Goal: Information Seeking & Learning: Learn about a topic

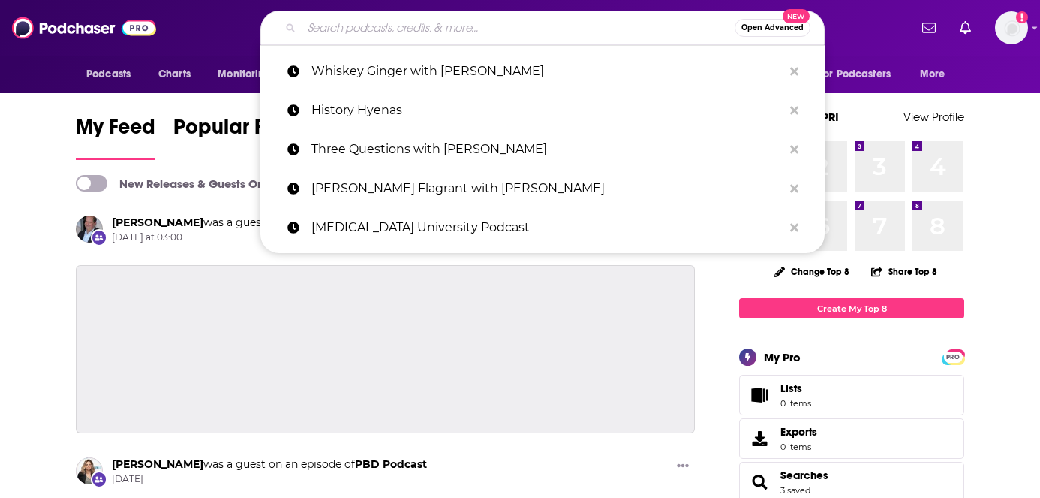
click at [392, 33] on input "Search podcasts, credits, & more..." at bounding box center [518, 28] width 433 height 24
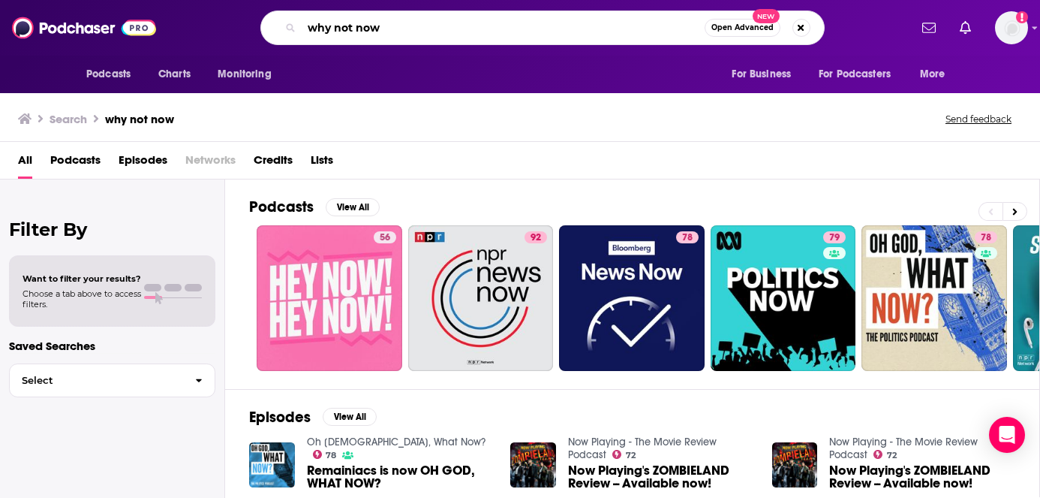
click at [401, 31] on input "why not now" at bounding box center [503, 28] width 403 height 24
type input "why not now [PERSON_NAME]"
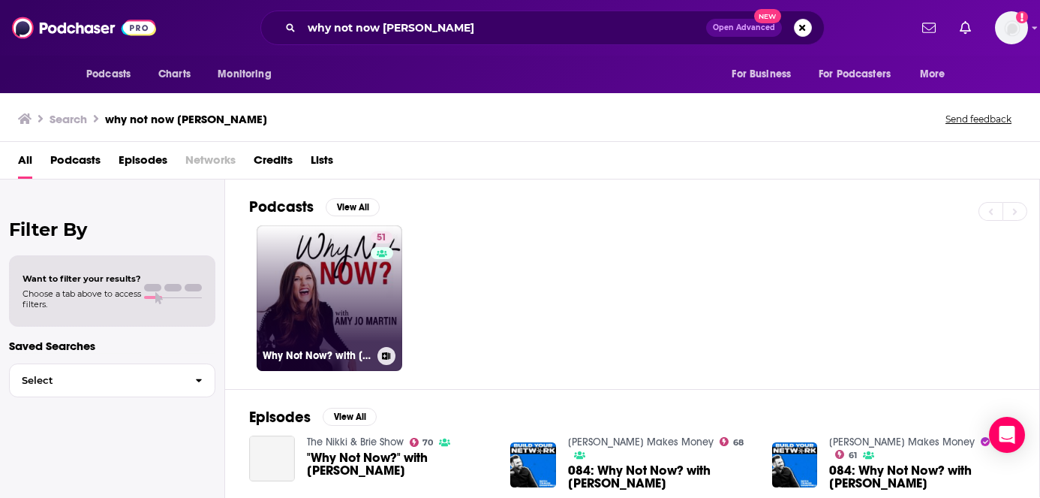
click at [345, 310] on link "51 Why Not Now? with [PERSON_NAME]" at bounding box center [330, 298] width 146 height 146
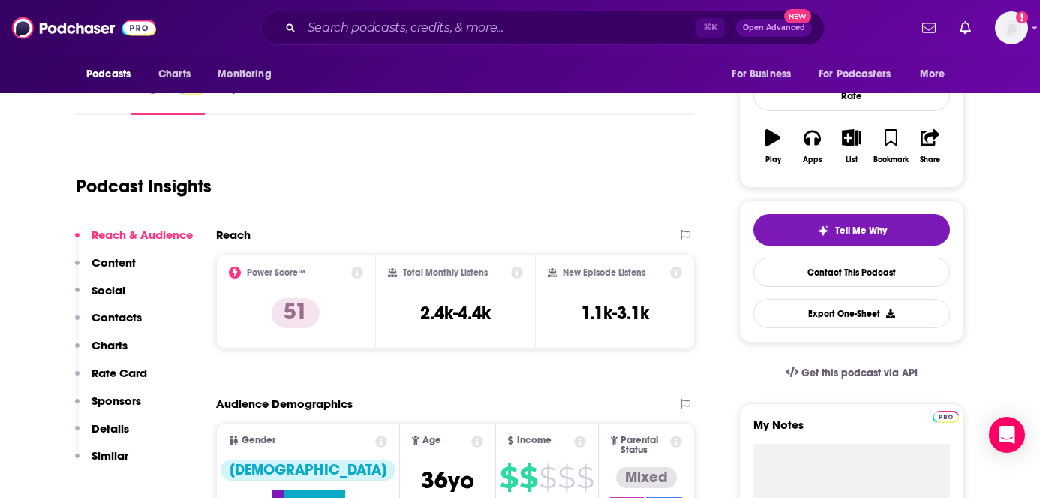
scroll to position [221, 0]
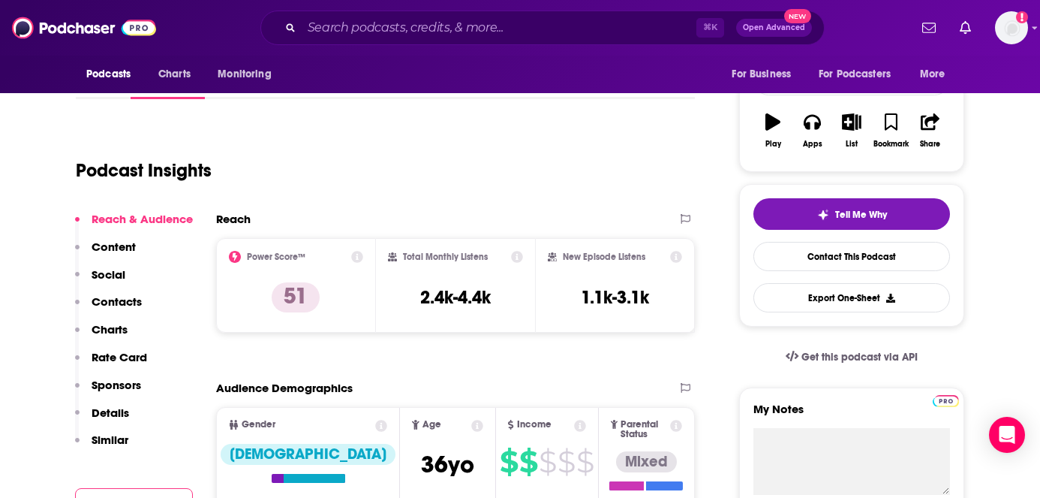
click at [122, 302] on p "Contacts" at bounding box center [117, 301] width 50 height 14
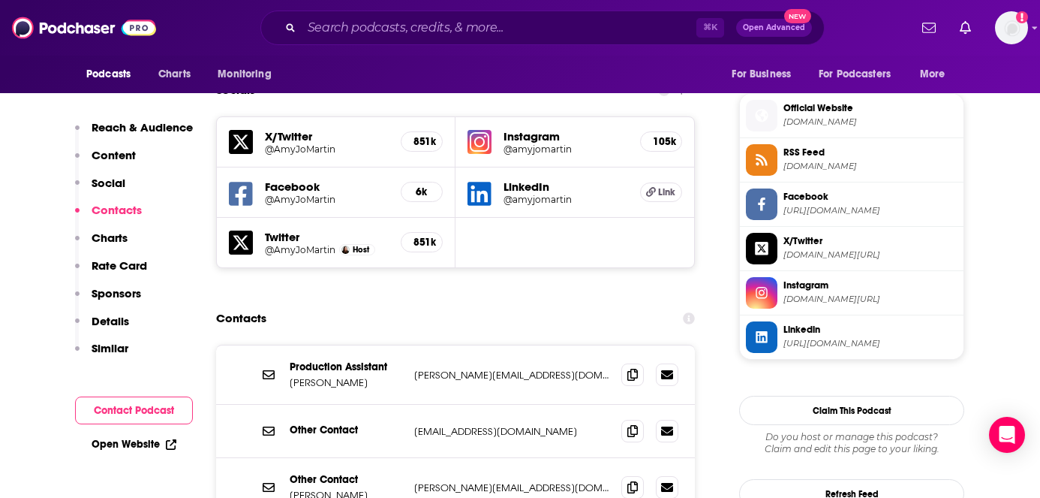
scroll to position [1323, 0]
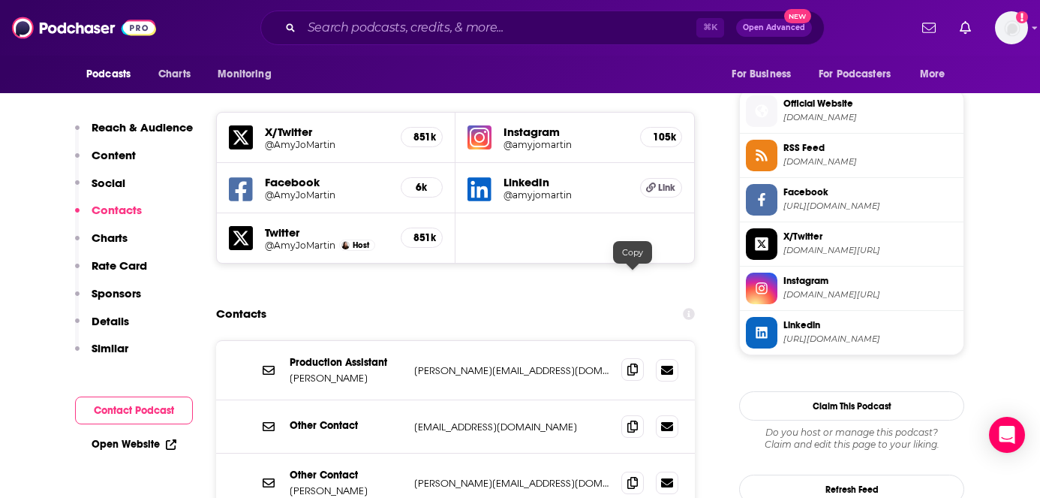
click at [628, 363] on icon at bounding box center [633, 369] width 11 height 12
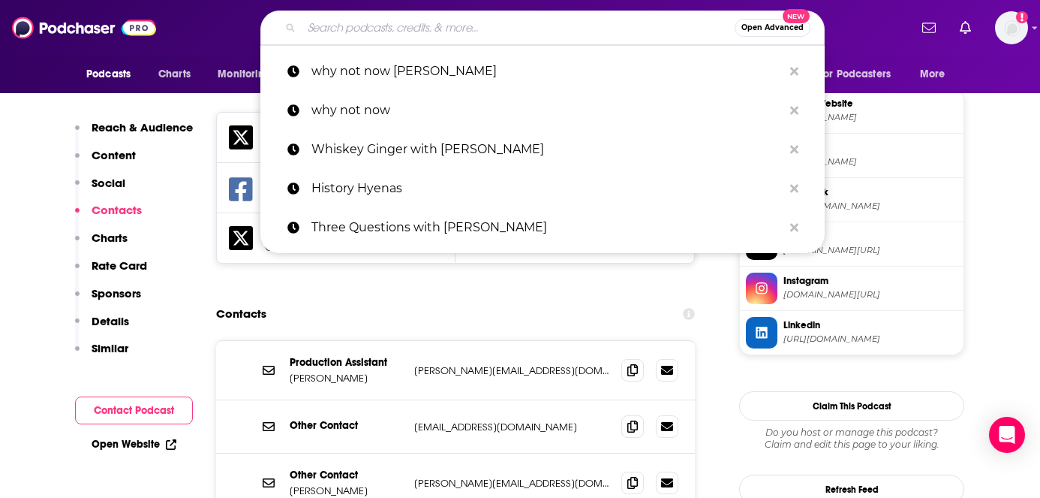
click at [386, 25] on input "Search podcasts, credits, & more..." at bounding box center [518, 28] width 433 height 24
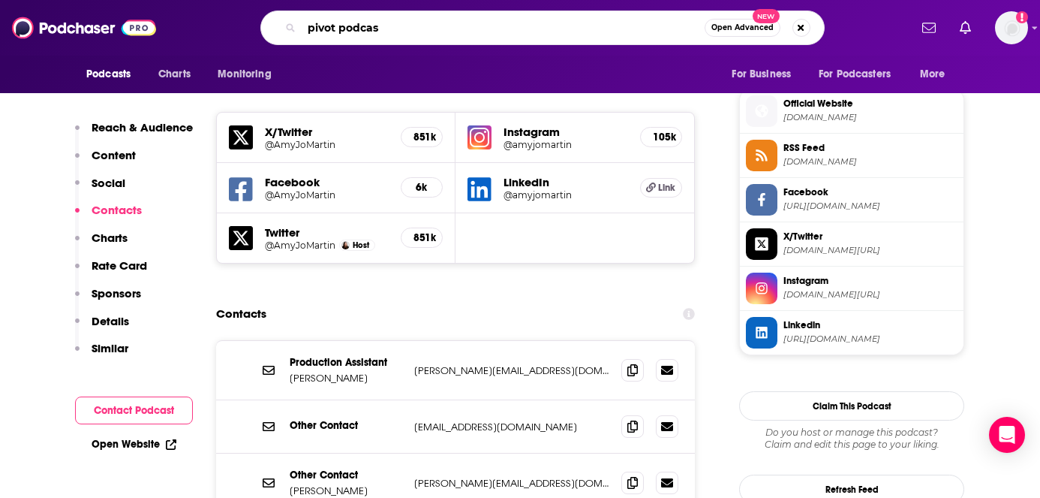
type input "pivot podcast"
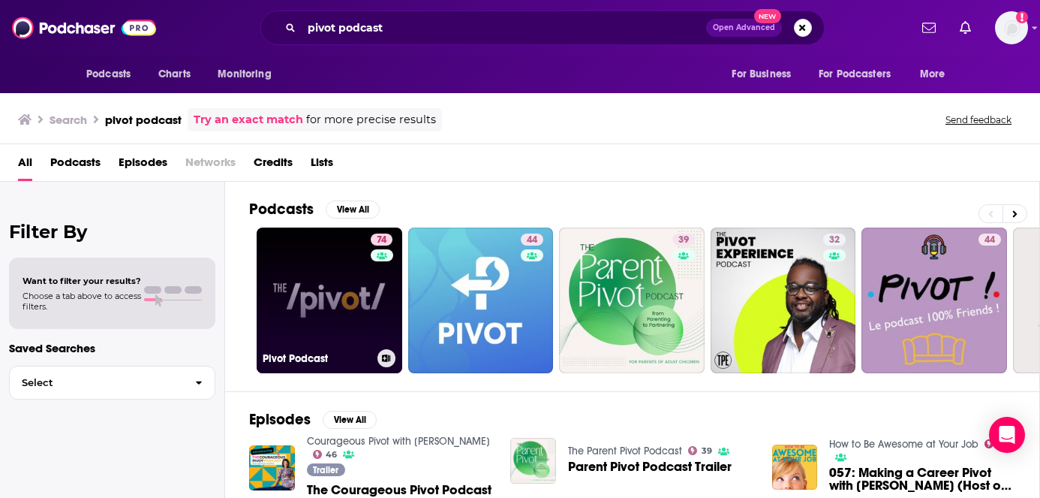
click at [369, 296] on link "74 Pivot Podcast" at bounding box center [330, 300] width 146 height 146
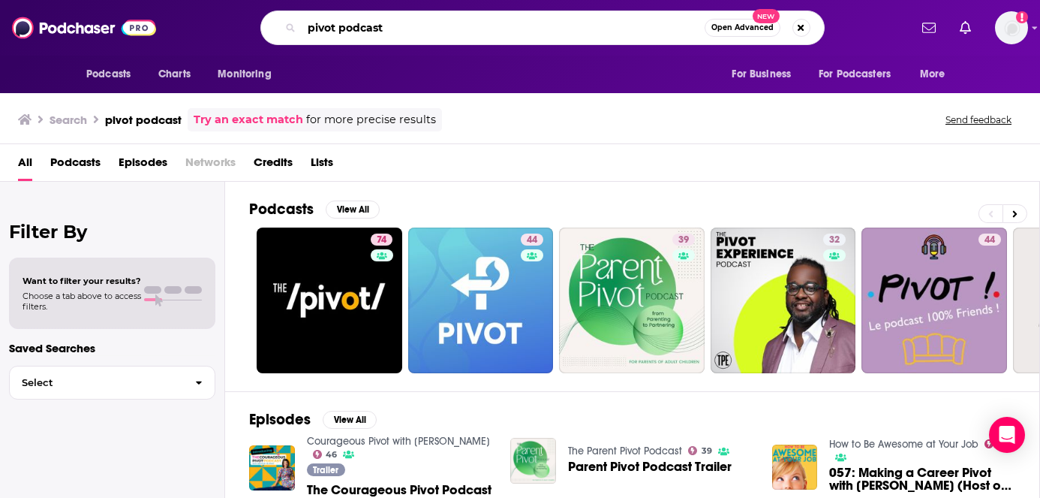
drag, startPoint x: 394, startPoint y: 28, endPoint x: 297, endPoint y: 28, distance: 96.8
click at [297, 28] on div "pivot podcast Open Advanced New" at bounding box center [542, 28] width 564 height 35
type input "[PERSON_NAME]"
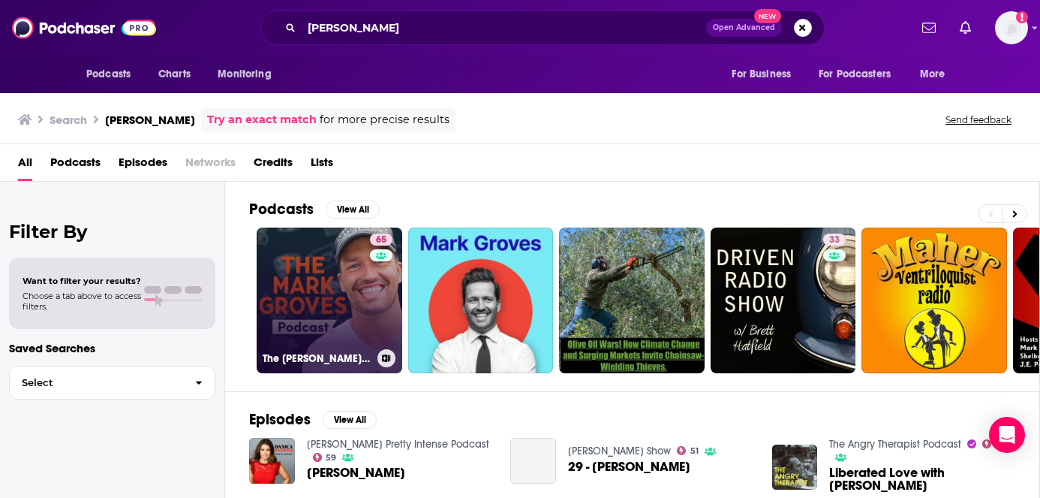
click at [365, 328] on link "65 The [PERSON_NAME] Podcast" at bounding box center [330, 300] width 146 height 146
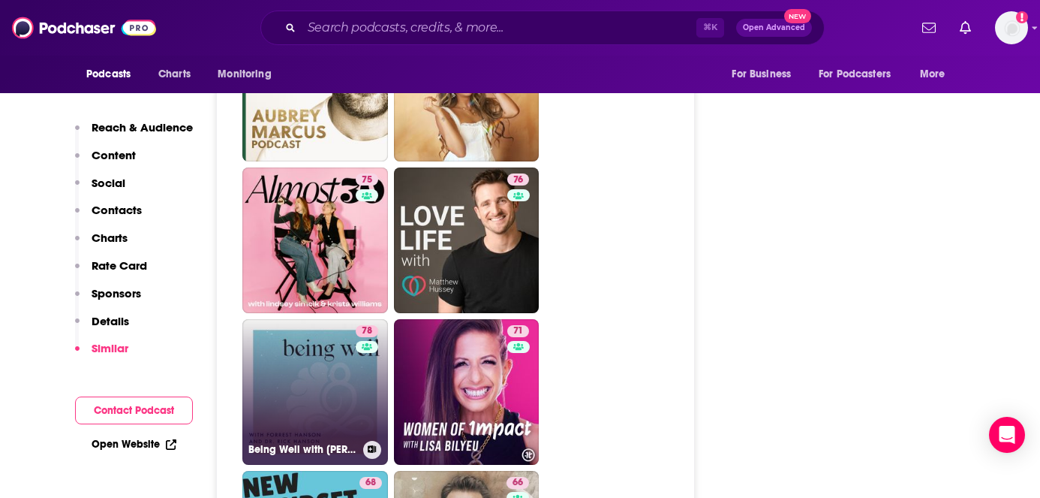
scroll to position [3815, 0]
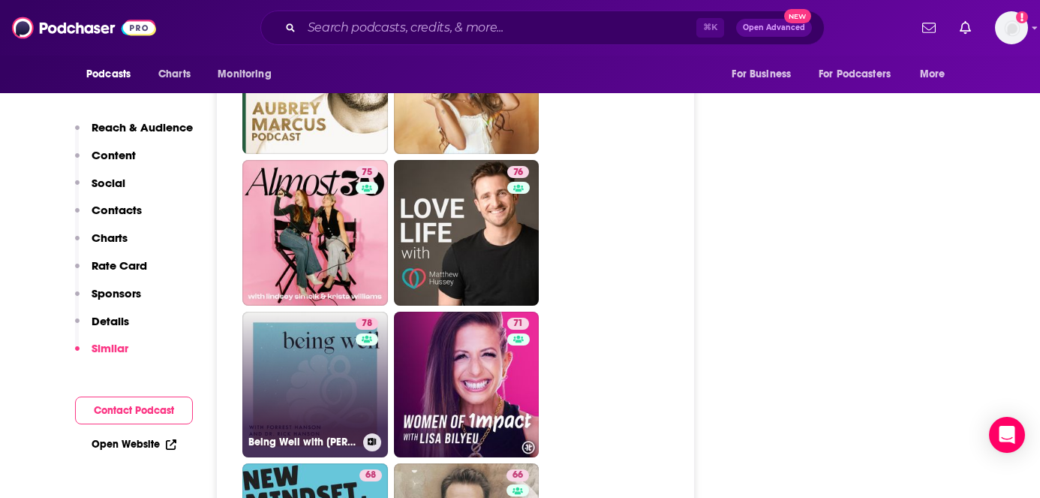
click at [316, 314] on link "78 Being Well with [PERSON_NAME] and Dr. [PERSON_NAME]" at bounding box center [315, 385] width 146 height 146
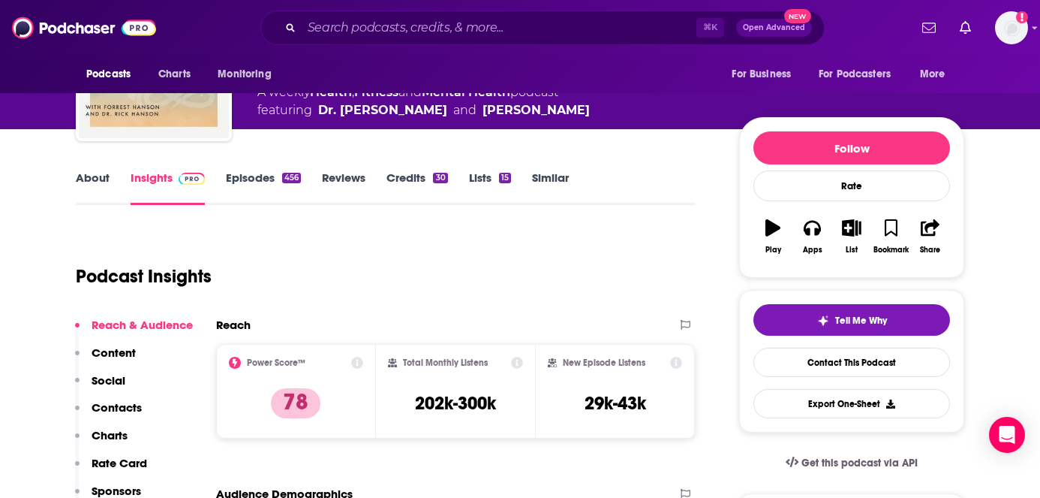
click at [125, 411] on p "Contacts" at bounding box center [117, 407] width 50 height 14
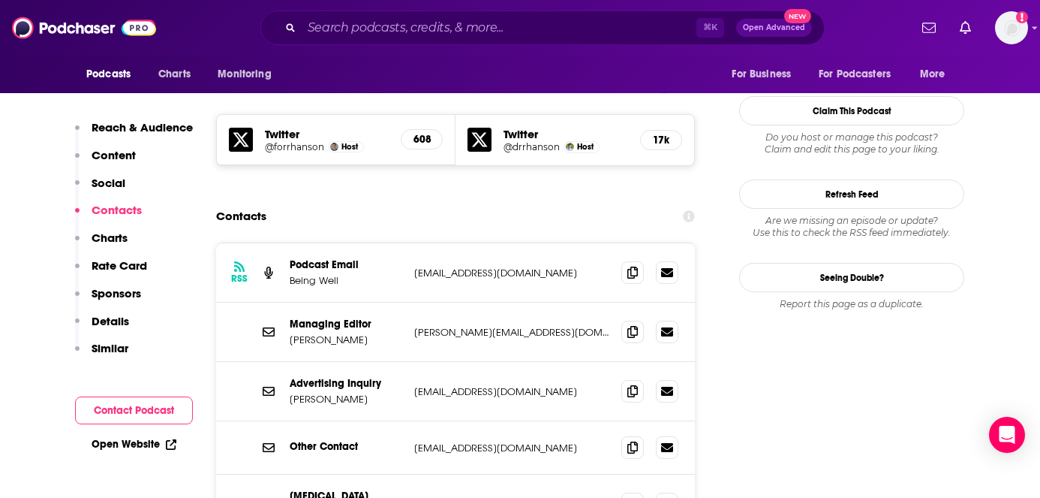
scroll to position [1305, 0]
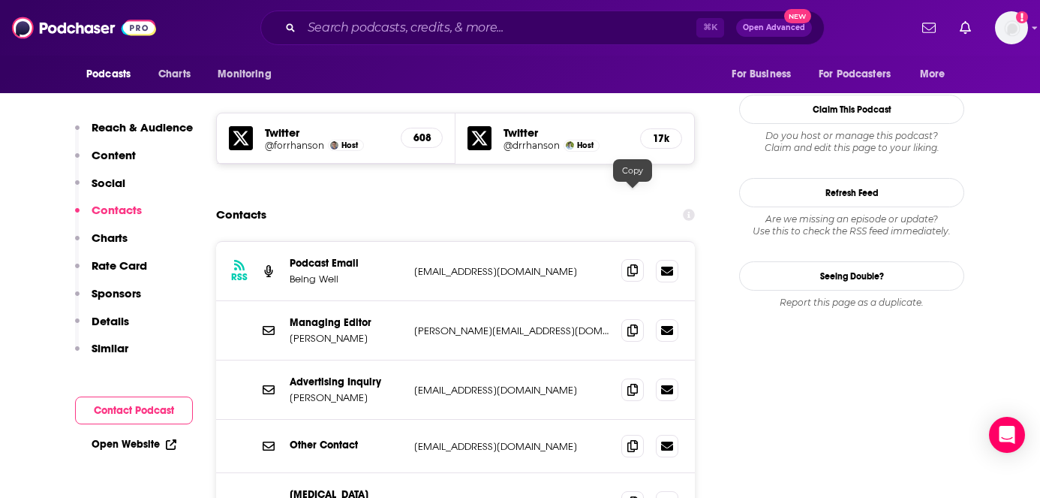
click at [633, 264] on icon at bounding box center [633, 270] width 11 height 12
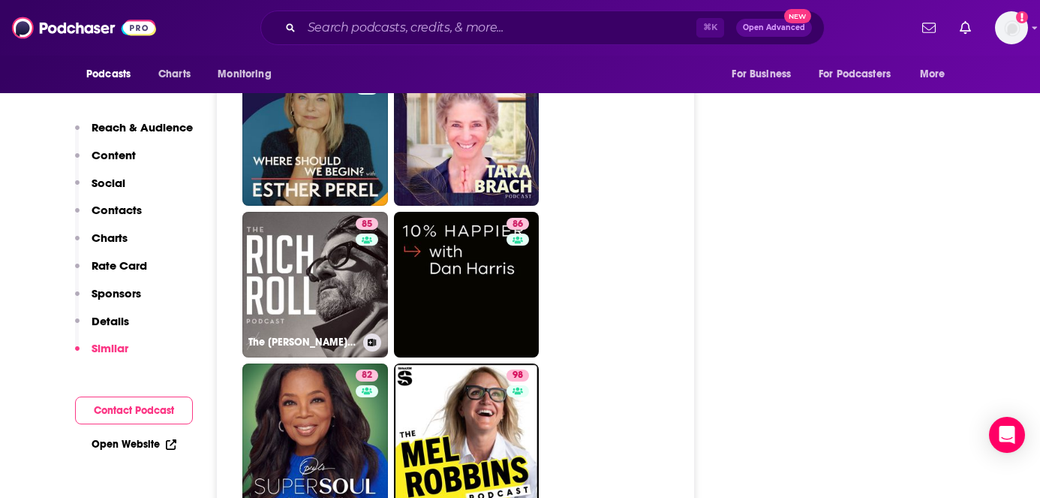
scroll to position [4099, 0]
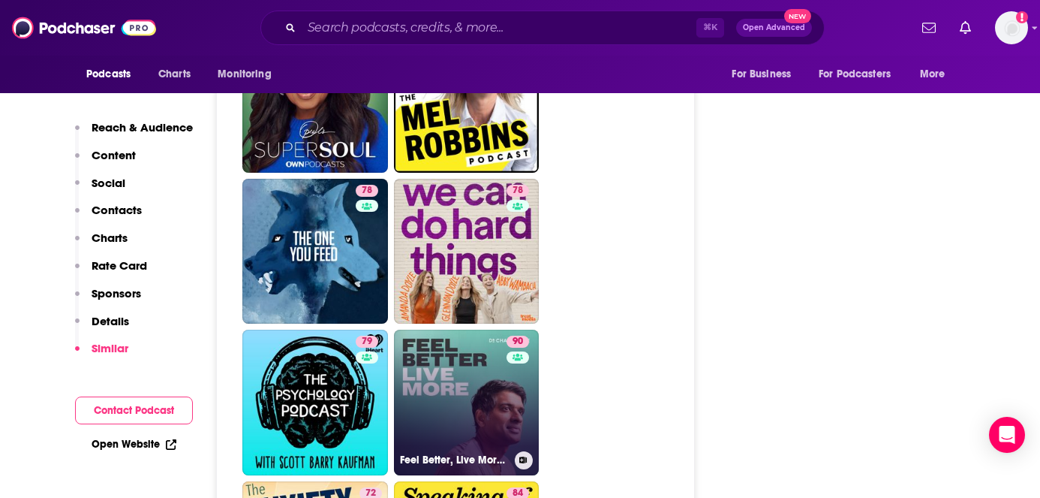
click at [484, 330] on link "90 Feel Better, Live More with [PERSON_NAME]" at bounding box center [467, 403] width 146 height 146
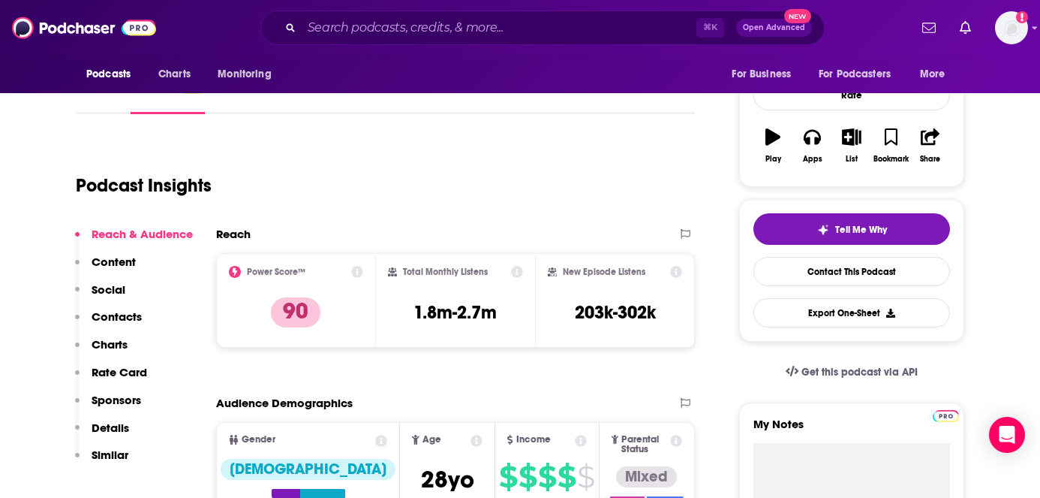
scroll to position [218, 0]
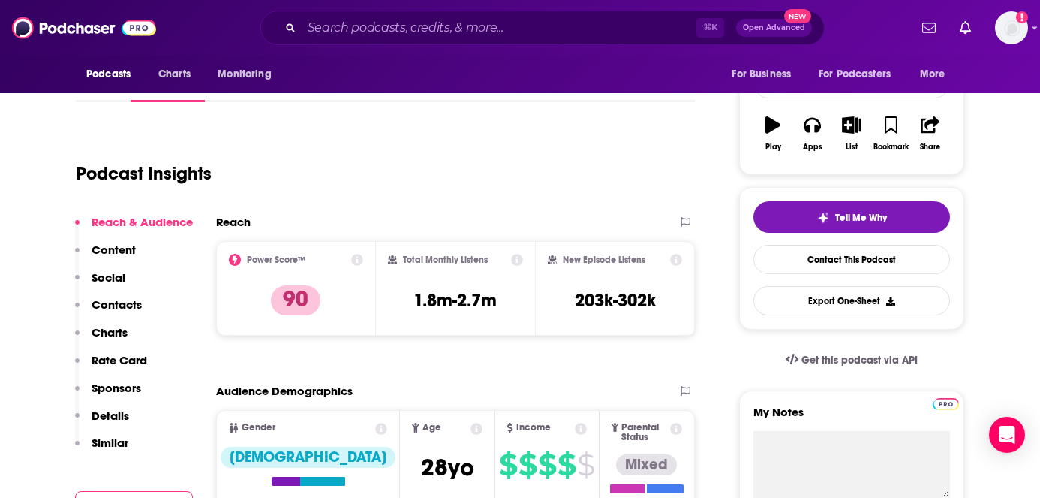
click at [131, 302] on p "Contacts" at bounding box center [117, 304] width 50 height 14
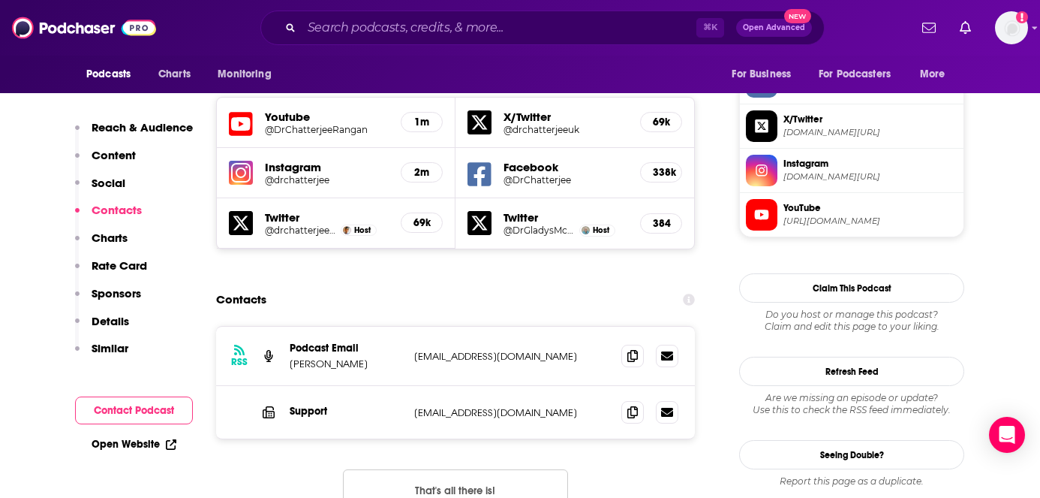
scroll to position [1306, 0]
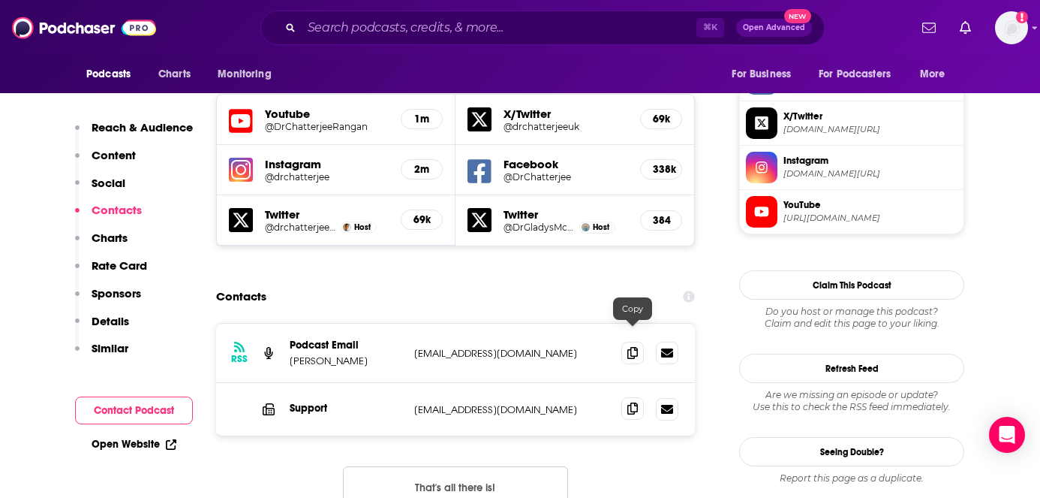
click at [628, 402] on icon at bounding box center [633, 408] width 11 height 12
click at [631, 346] on icon at bounding box center [633, 352] width 11 height 12
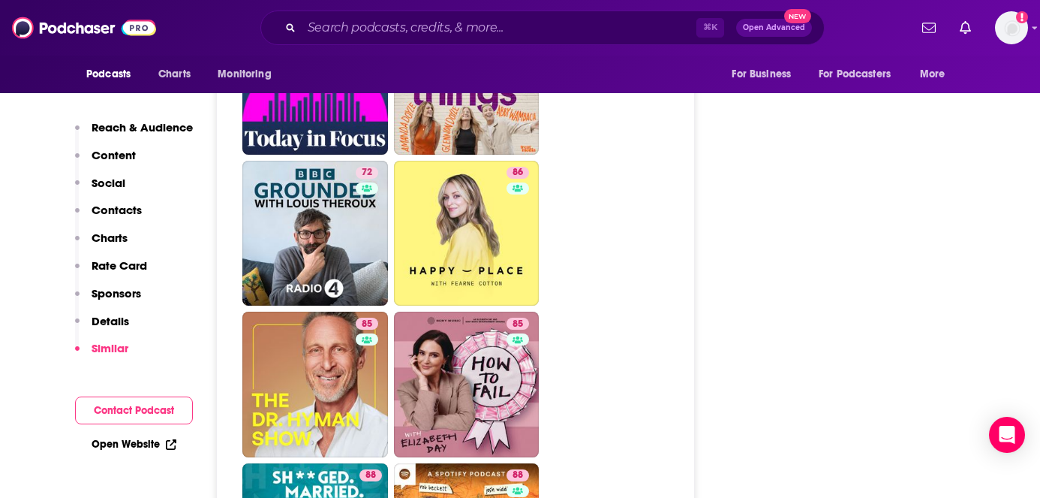
scroll to position [4725, 0]
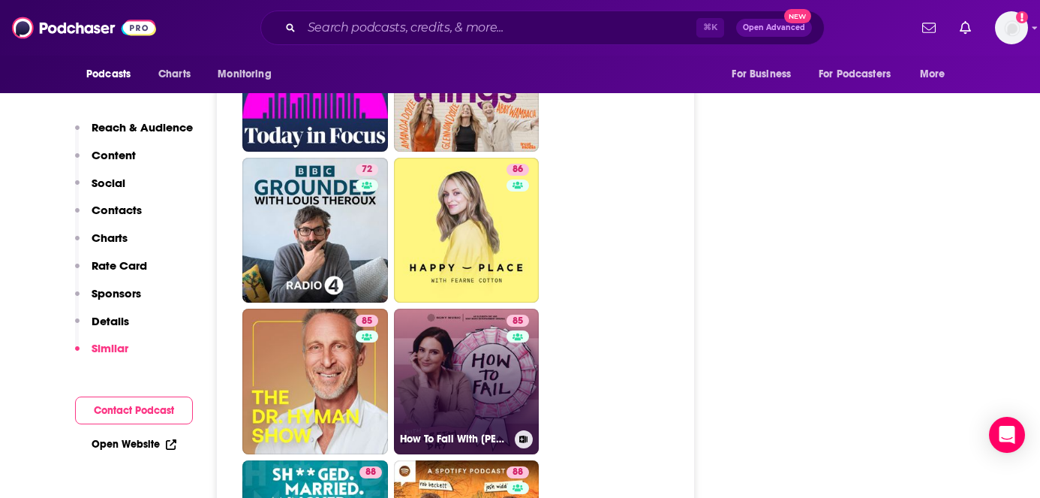
click at [462, 308] on link "85 How To Fail With [PERSON_NAME]" at bounding box center [467, 381] width 146 height 146
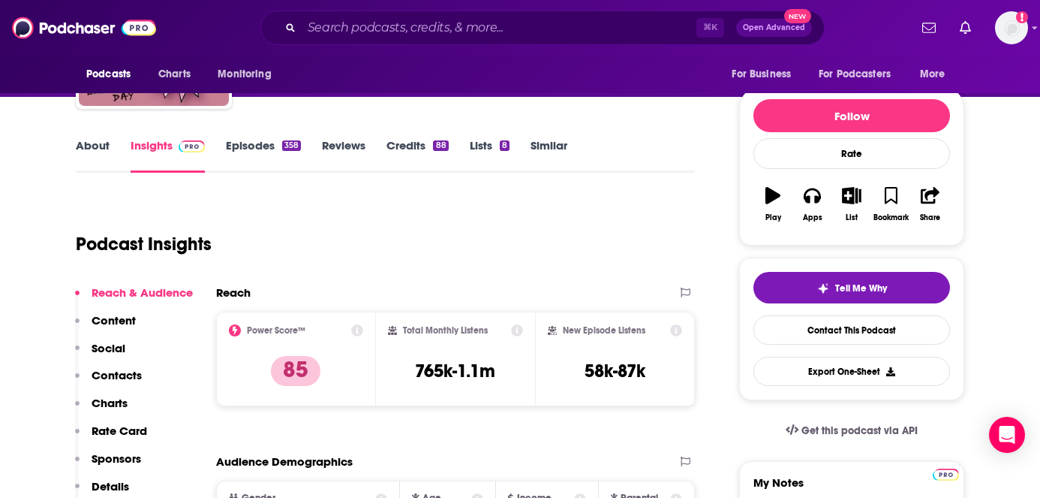
scroll to position [192, 0]
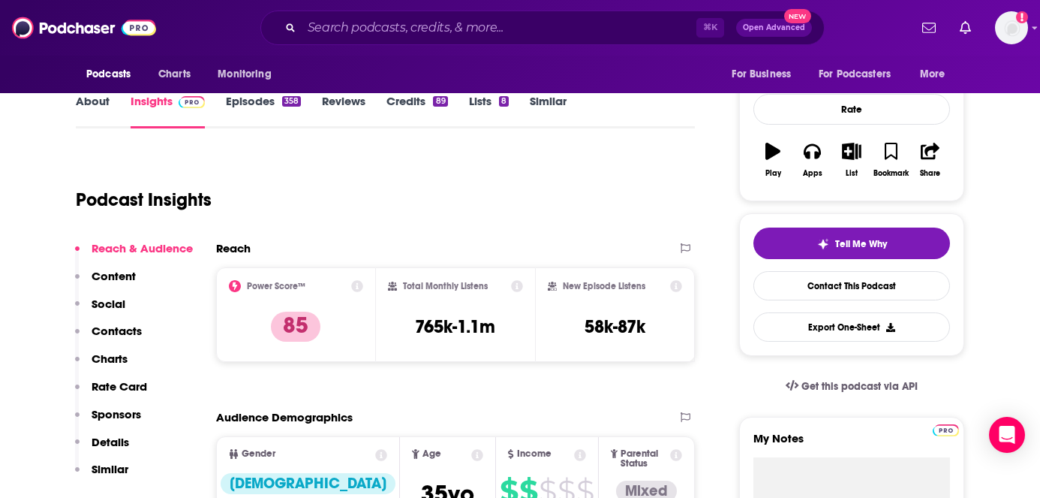
click at [128, 333] on p "Contacts" at bounding box center [117, 331] width 50 height 14
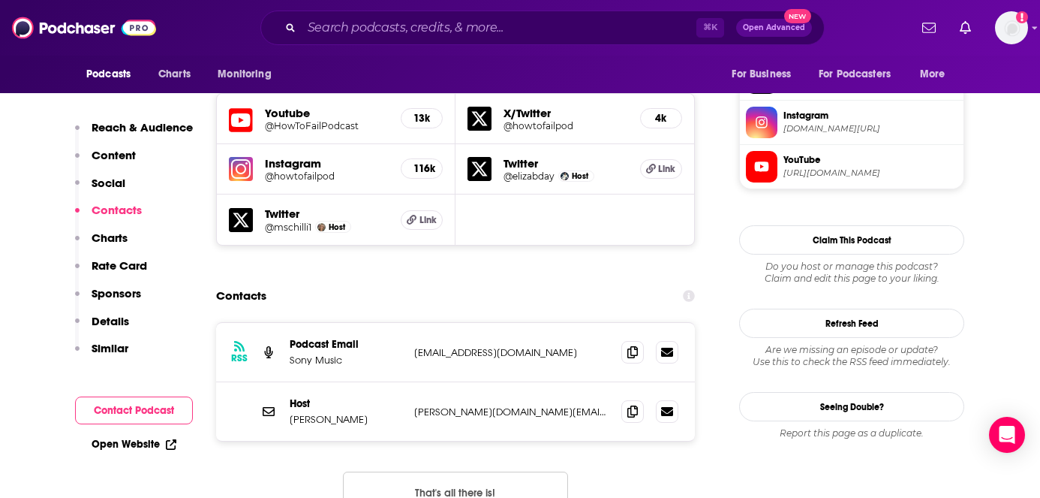
scroll to position [1308, 0]
click at [629, 345] on icon at bounding box center [633, 351] width 11 height 12
click at [632, 404] on icon at bounding box center [633, 410] width 11 height 12
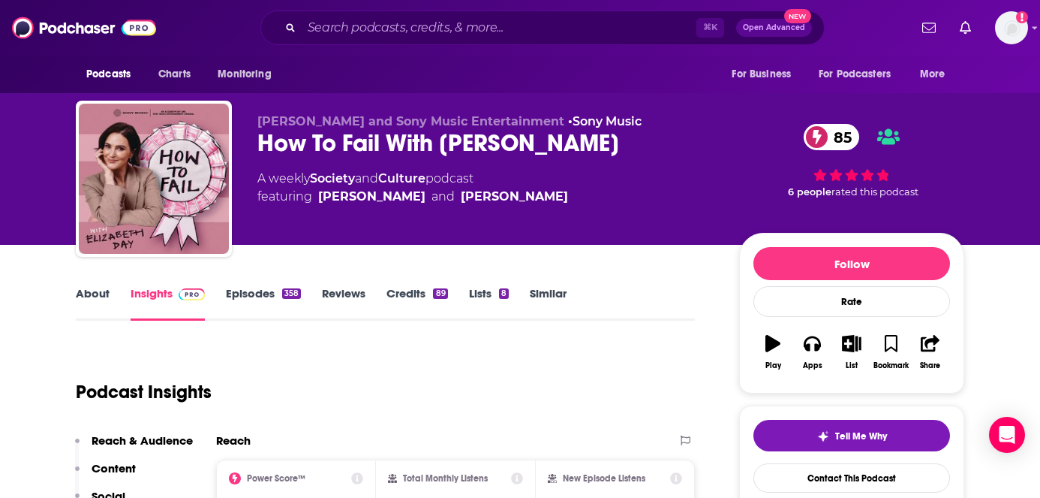
scroll to position [844, 0]
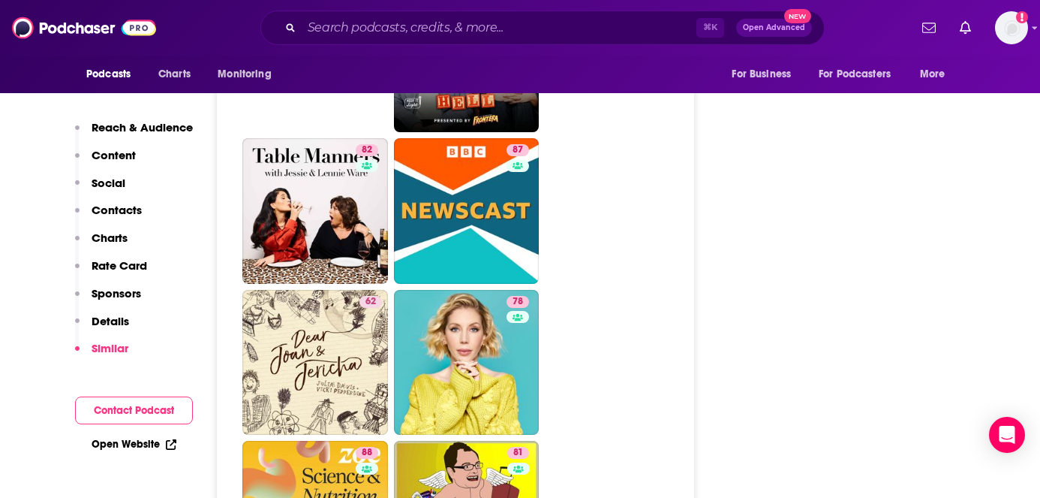
scroll to position [4293, 0]
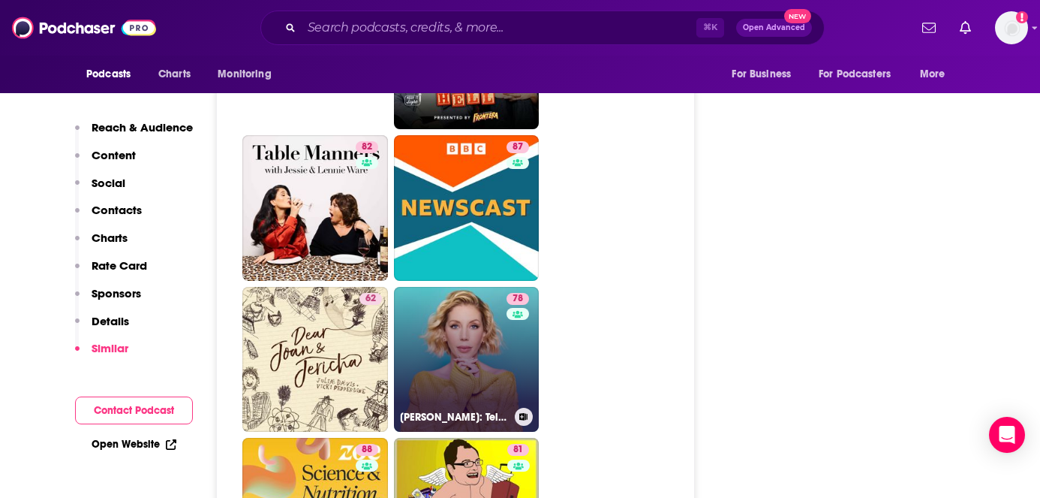
click at [468, 311] on link "78 [PERSON_NAME]: Telling Everybody Everything" at bounding box center [467, 360] width 146 height 146
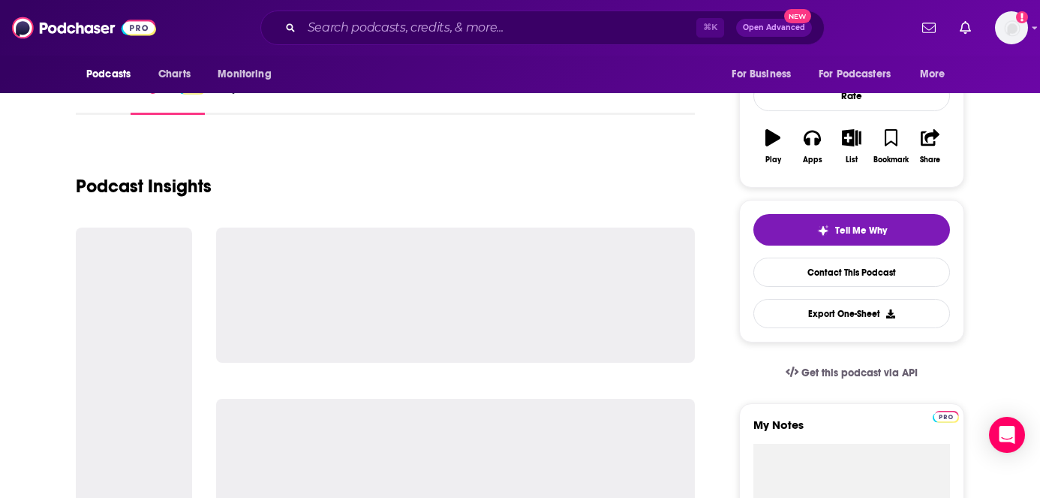
scroll to position [221, 0]
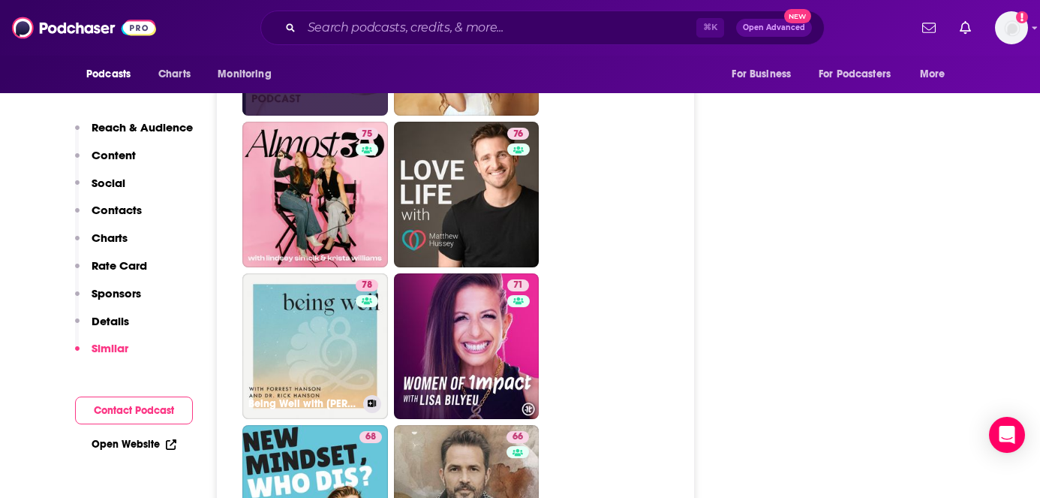
scroll to position [3857, 0]
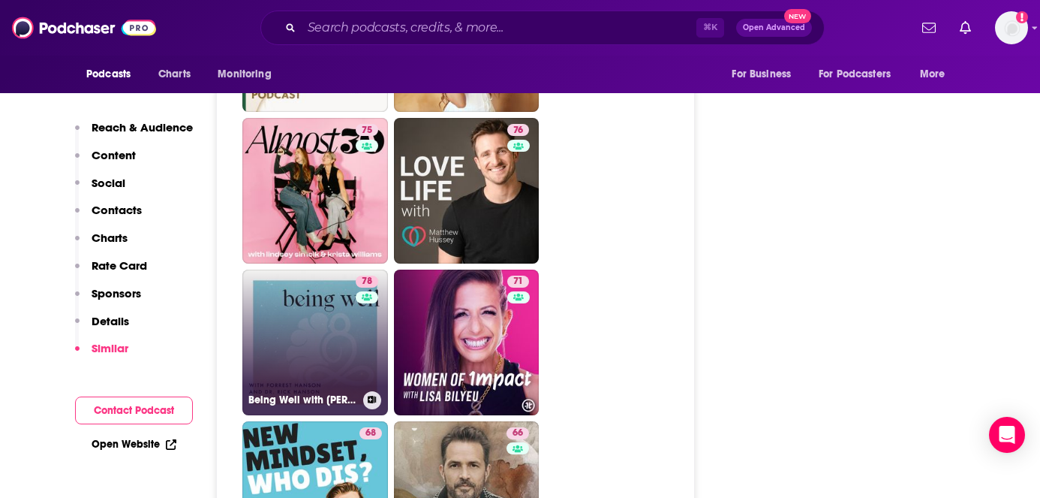
click at [330, 288] on link "78 Being Well with [PERSON_NAME] and Dr. [PERSON_NAME]" at bounding box center [315, 342] width 146 height 146
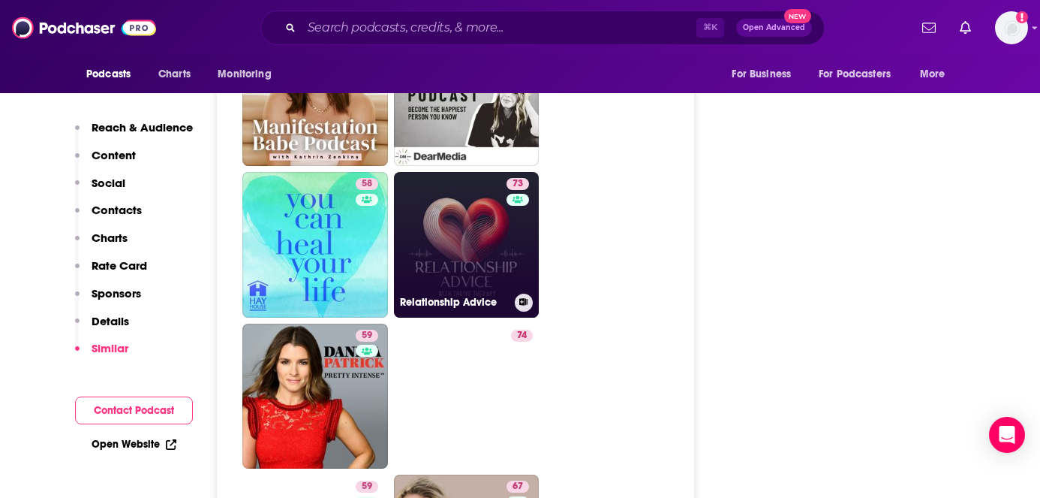
scroll to position [4657, 0]
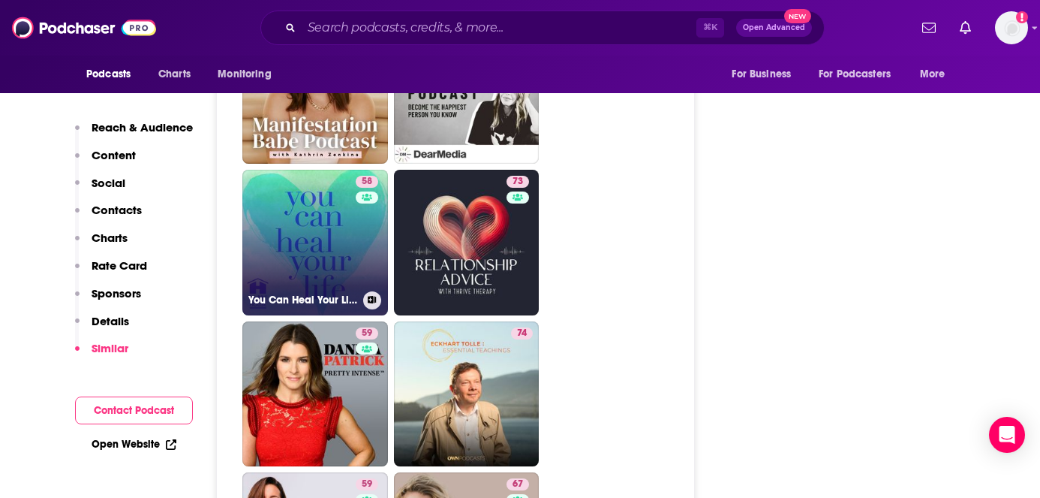
click at [336, 173] on link "58 You Can Heal Your Life ™" at bounding box center [315, 243] width 146 height 146
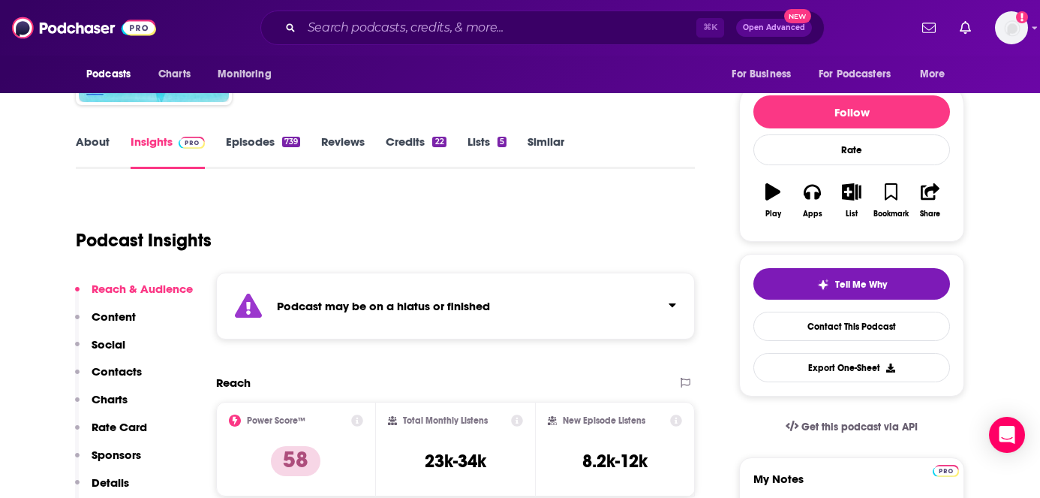
scroll to position [160, 0]
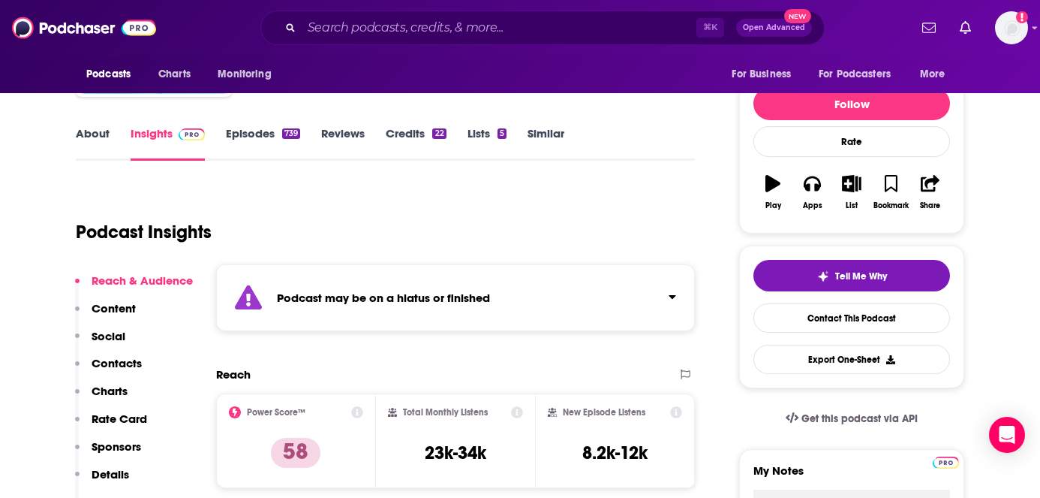
type input "[URL][DOMAIN_NAME][PERSON_NAME]"
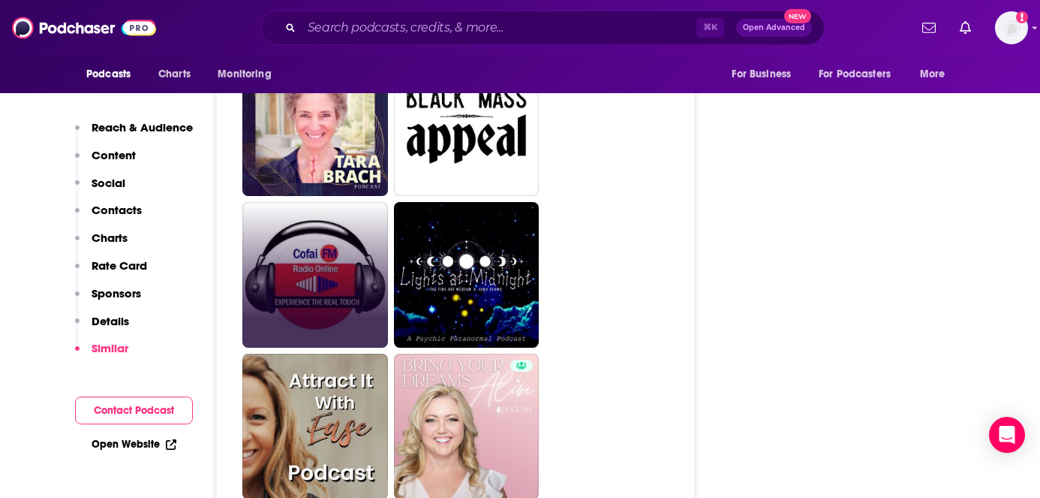
scroll to position [6007, 0]
